Goal: Check status: Check status

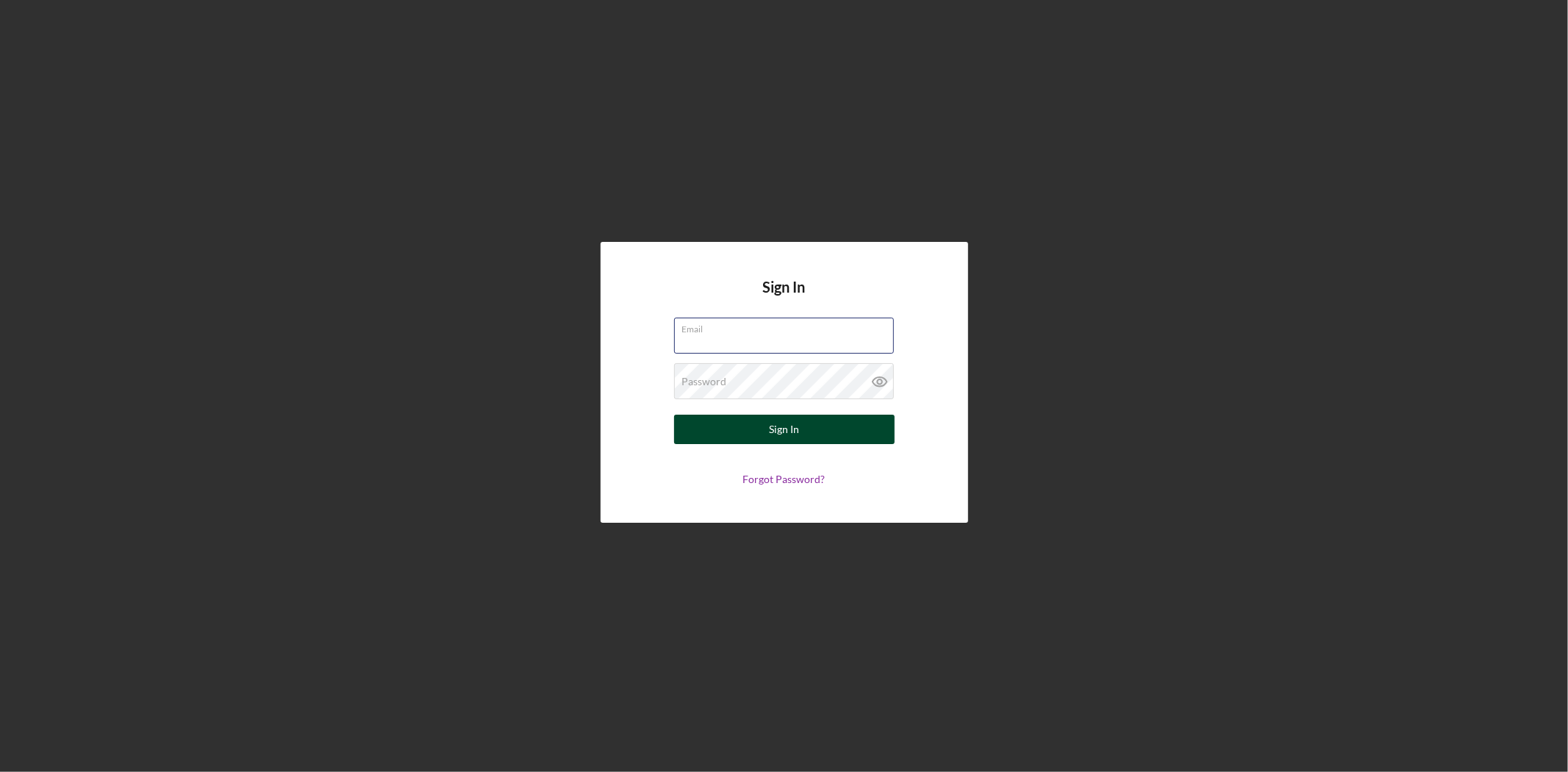
type input "[EMAIL_ADDRESS][DOMAIN_NAME]"
click at [827, 431] on button "Sign In" at bounding box center [784, 429] width 220 height 29
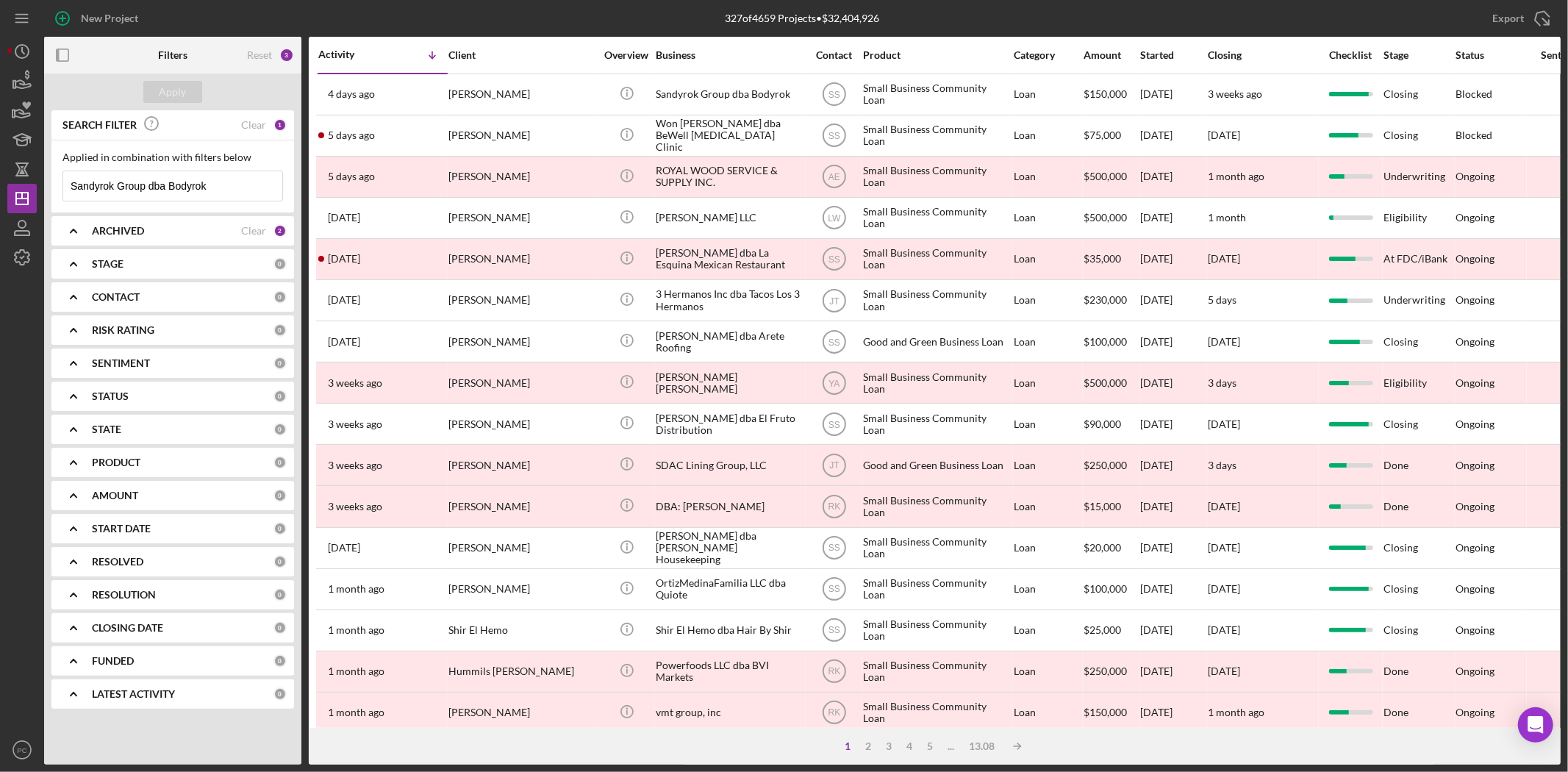
click at [166, 191] on input "Sandyrok Group dba Bodyrok" at bounding box center [173, 185] width 219 height 29
type input "aac"
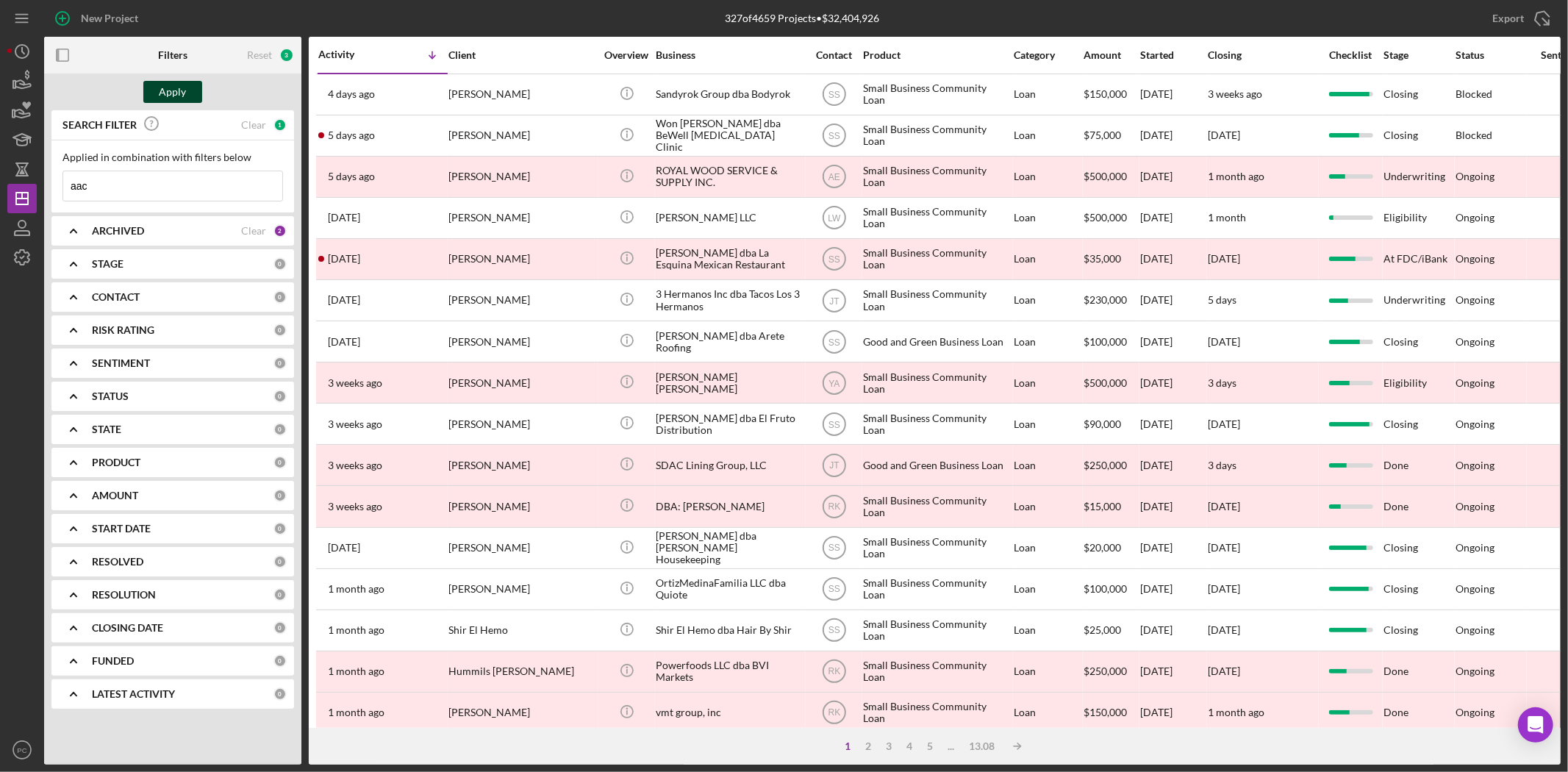
click at [173, 88] on div "Apply" at bounding box center [173, 92] width 27 height 22
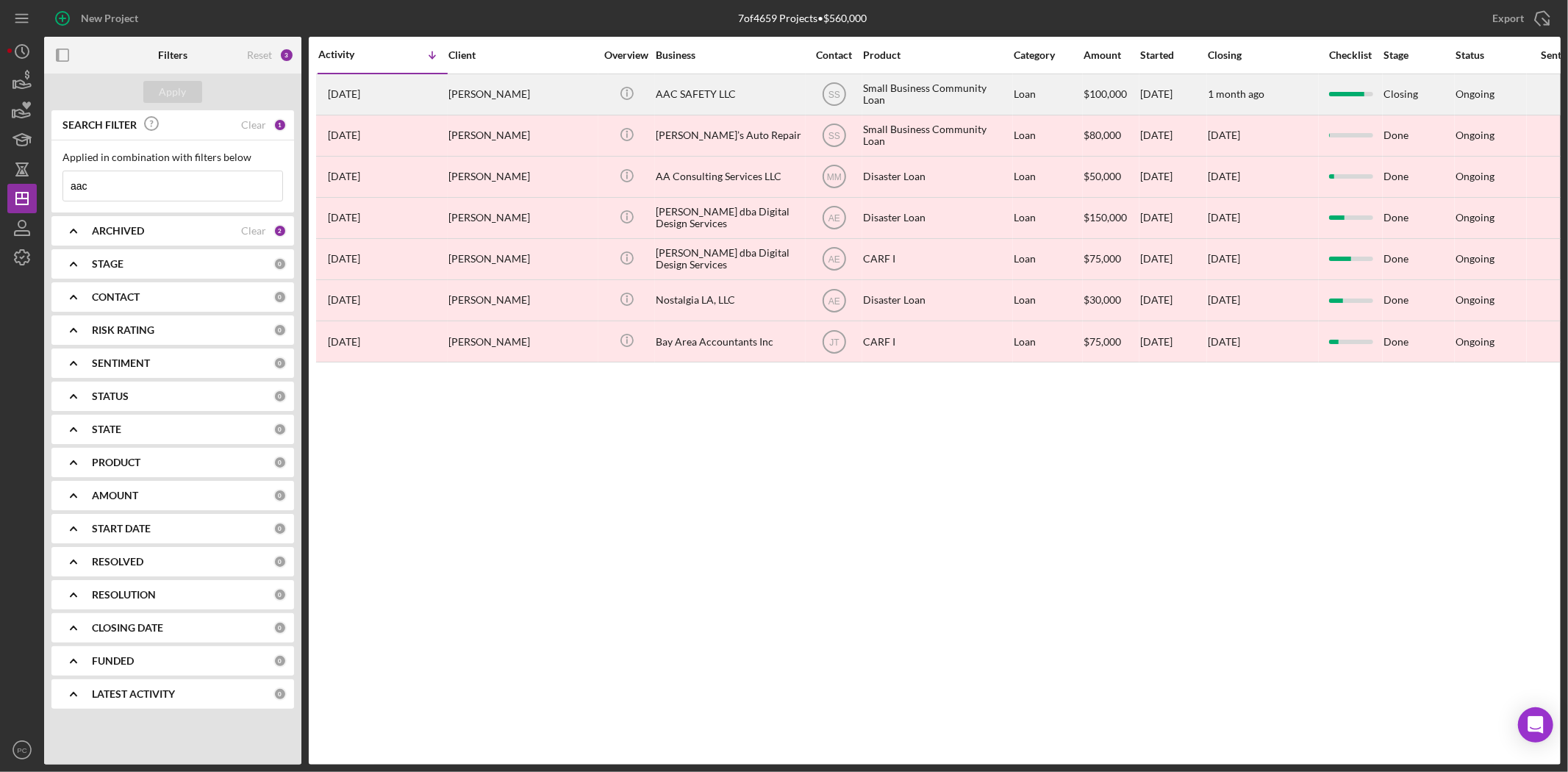
click at [688, 97] on div "AAC SAFETY LLC" at bounding box center [728, 94] width 147 height 39
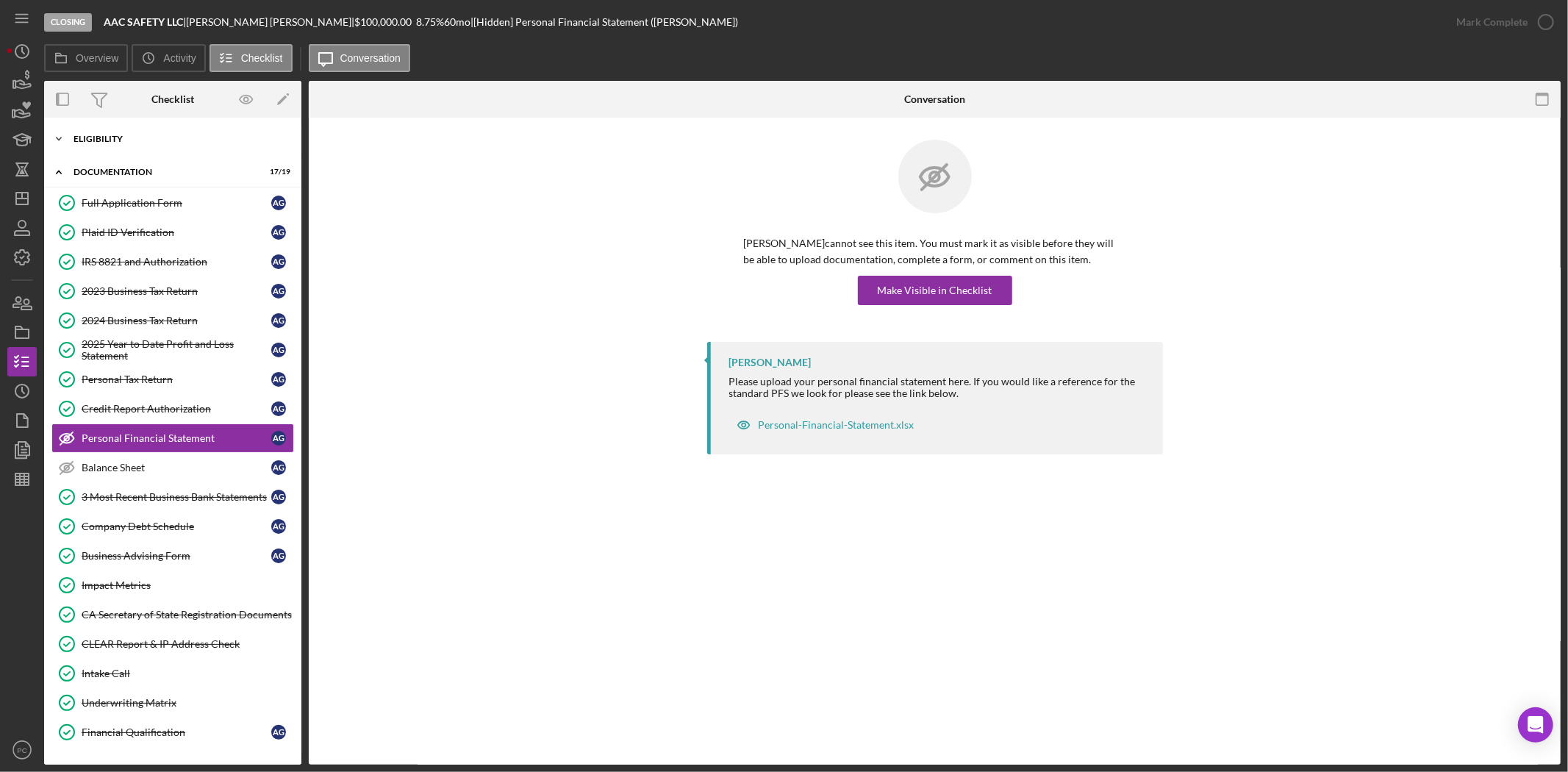
click at [133, 131] on div "Icon/Expander Eligibility 6 / 6" at bounding box center [173, 138] width 257 height 29
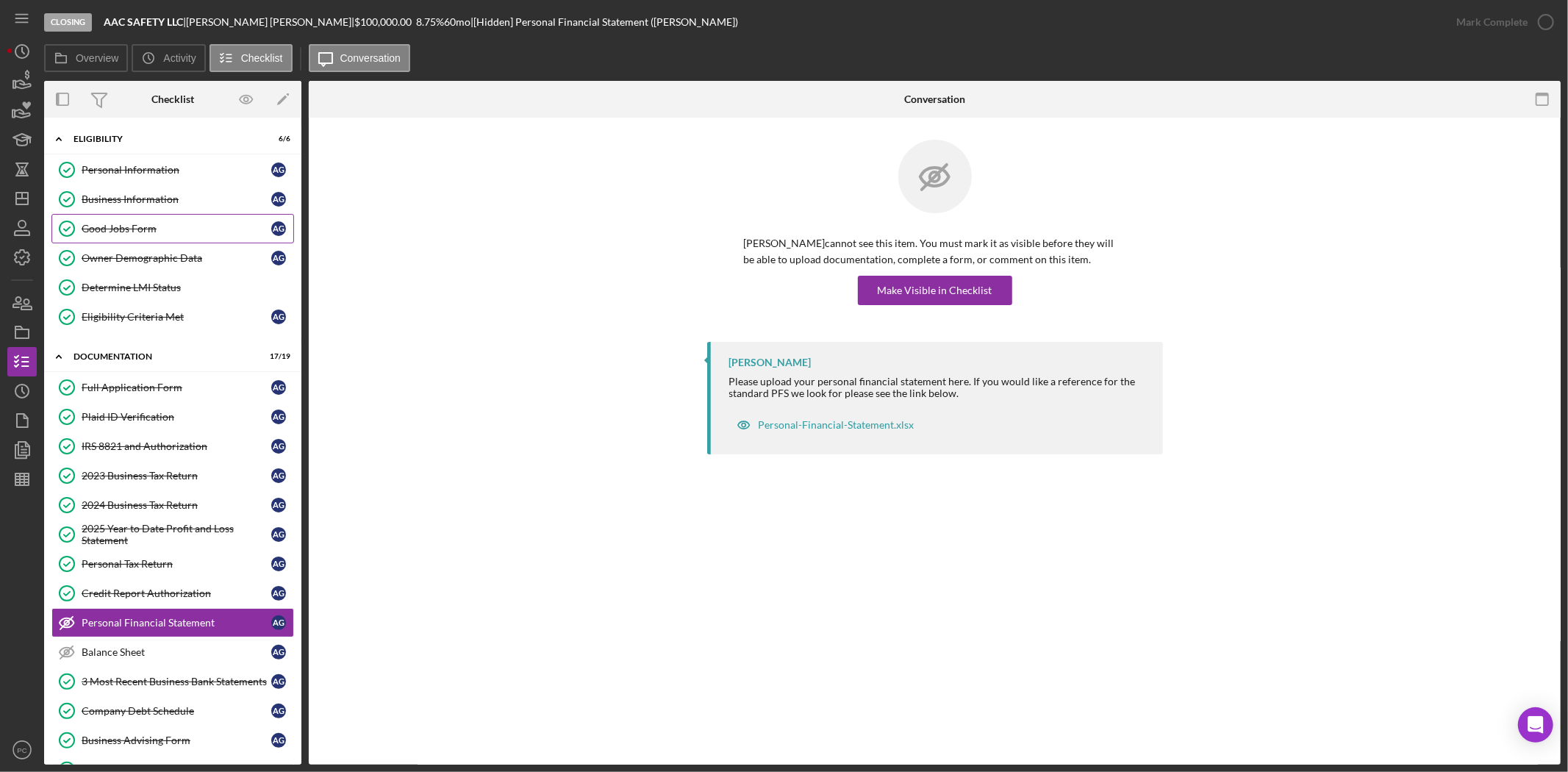
click at [188, 214] on link "Good Jobs Form Good Jobs Form A G" at bounding box center [172, 228] width 243 height 29
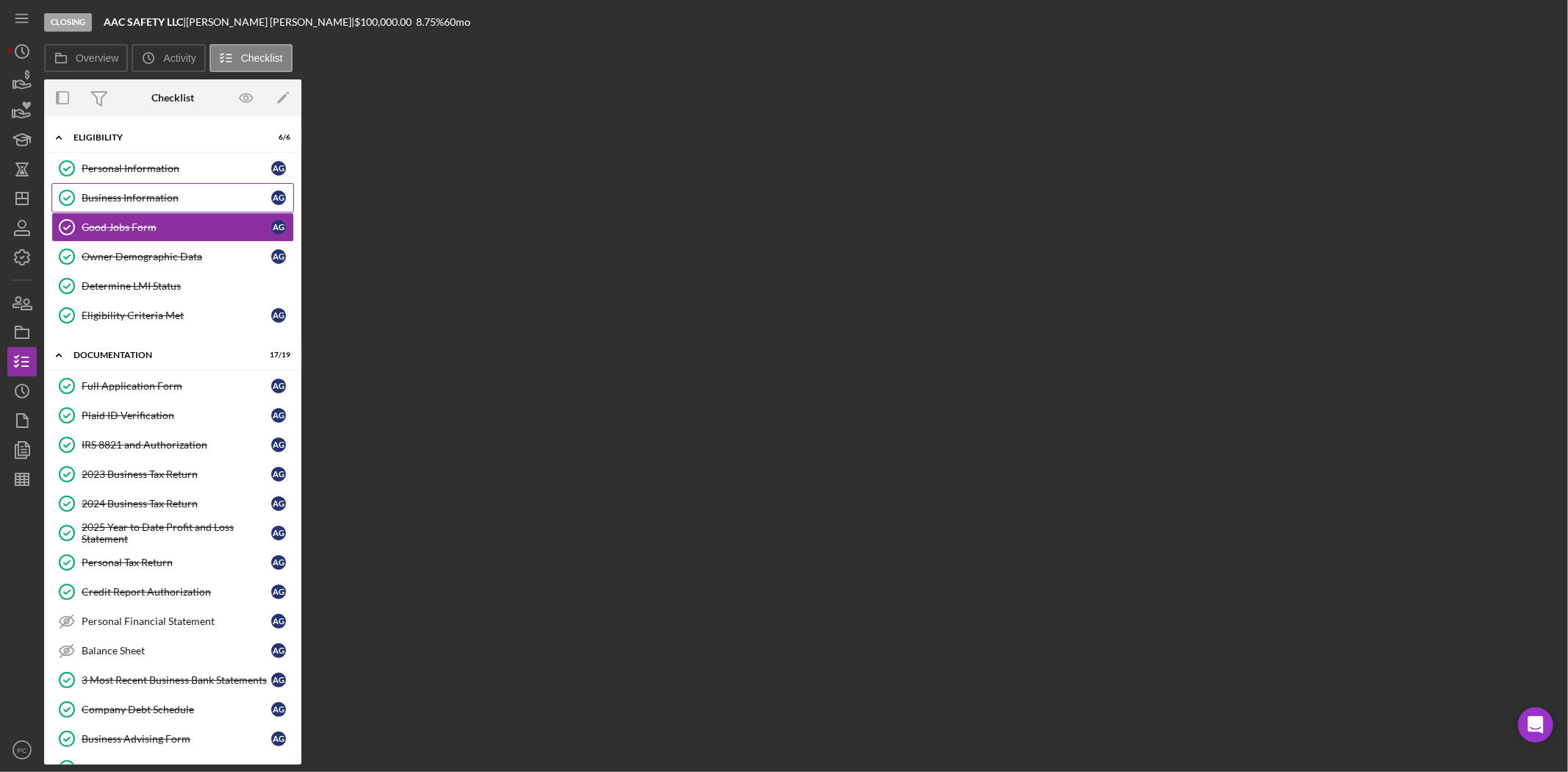
click at [183, 200] on div "Business Information" at bounding box center [176, 198] width 190 height 11
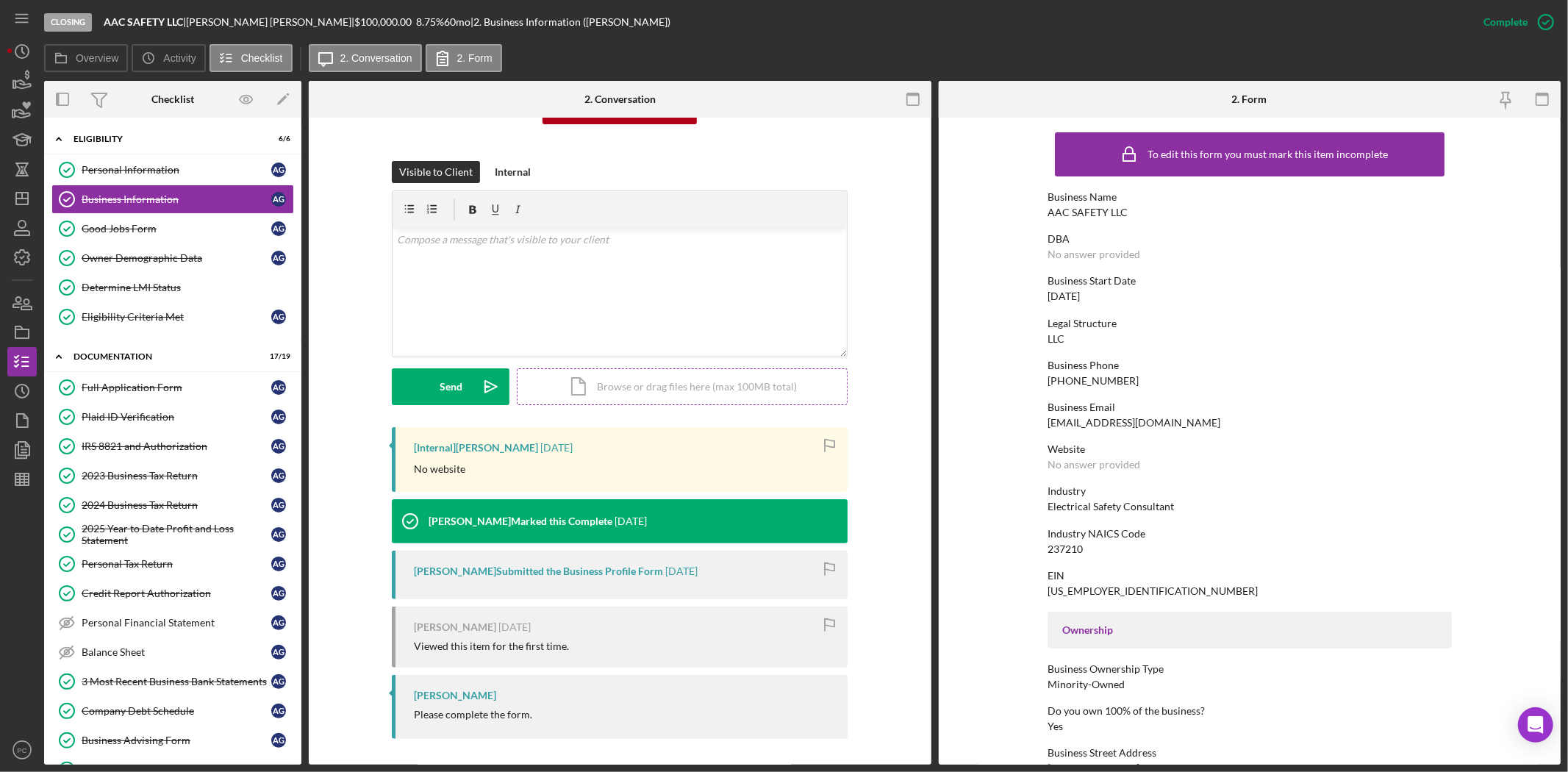
scroll to position [184, 0]
